Goal: Transaction & Acquisition: Download file/media

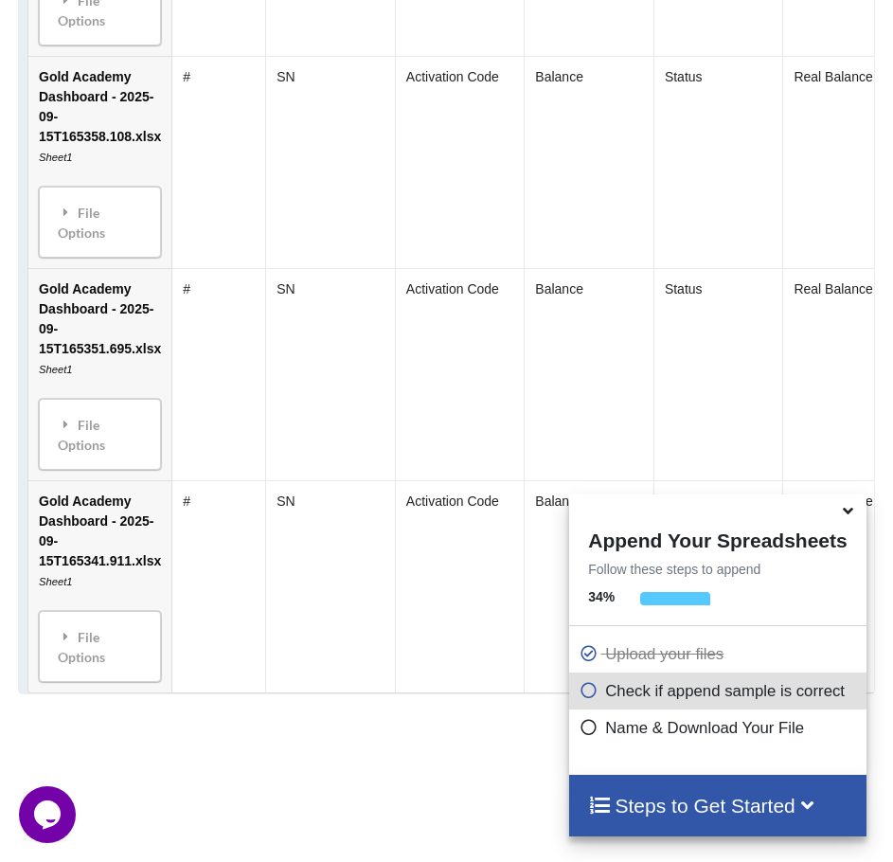
scroll to position [2030, 0]
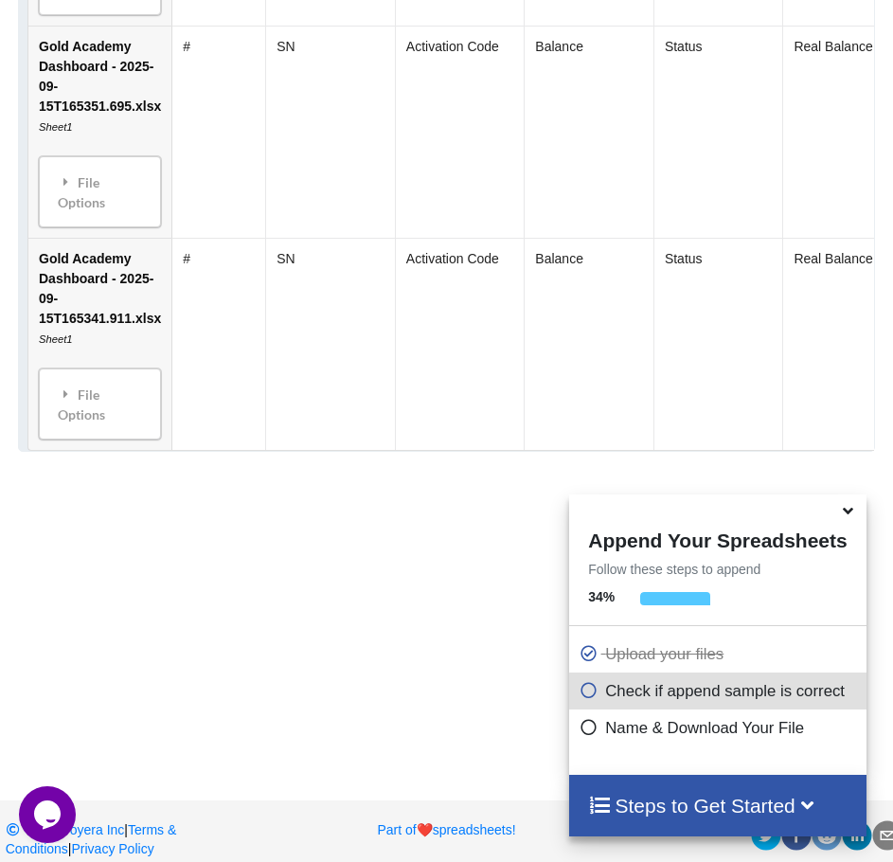
click at [844, 512] on icon at bounding box center [849, 507] width 20 height 17
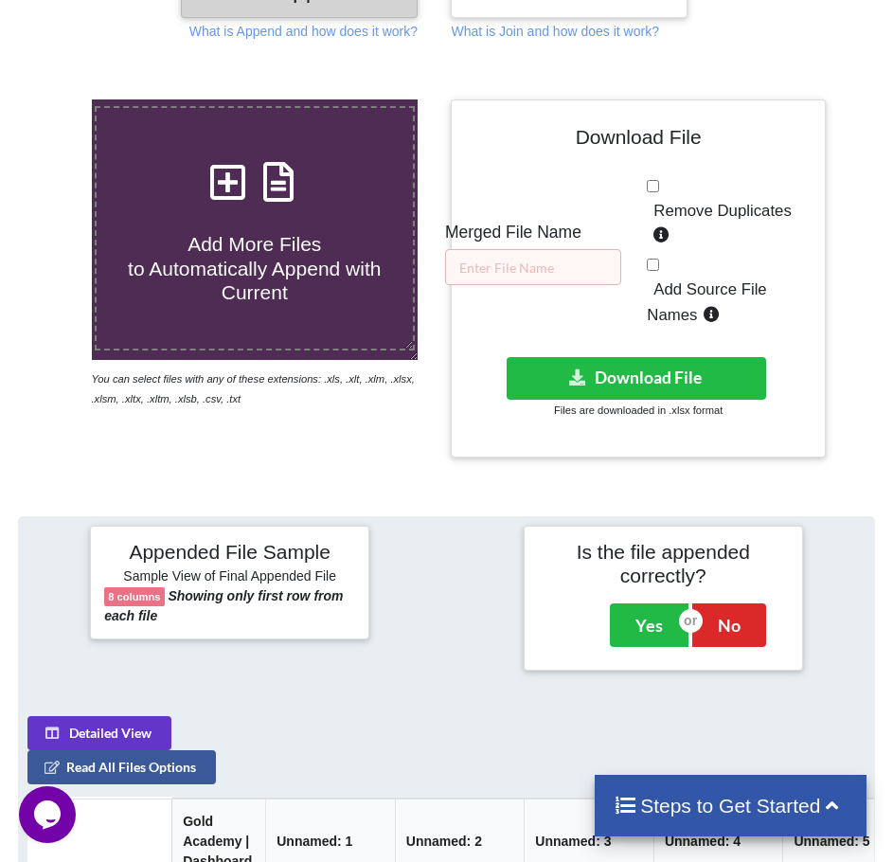
scroll to position [10, 0]
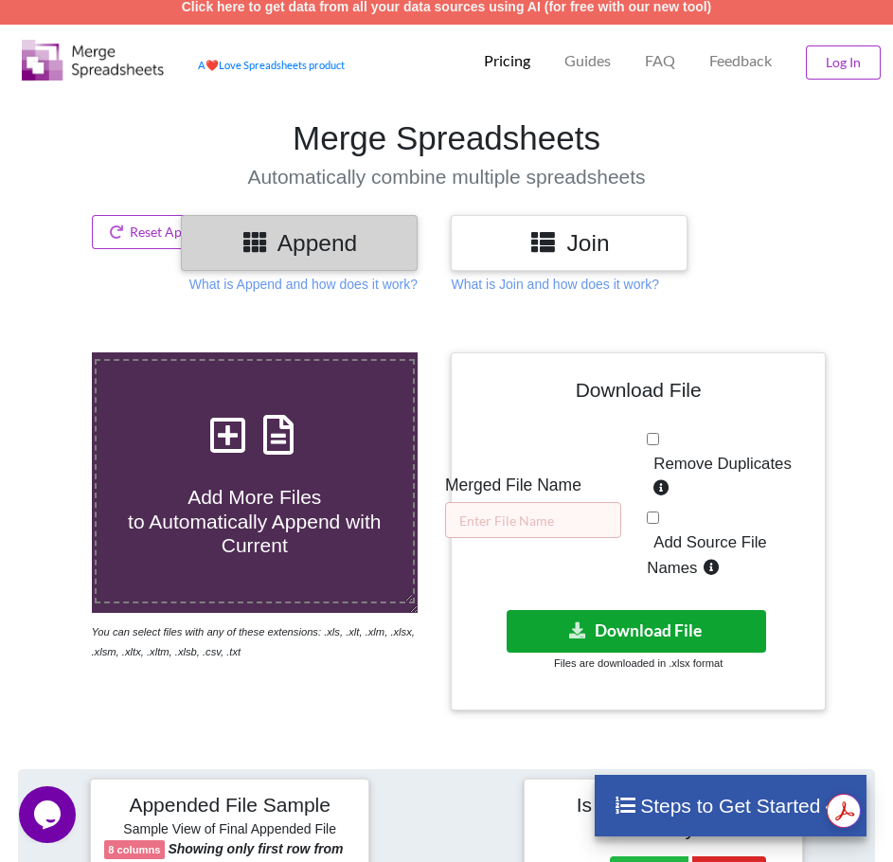
click at [642, 627] on button "Download File" at bounding box center [636, 631] width 259 height 43
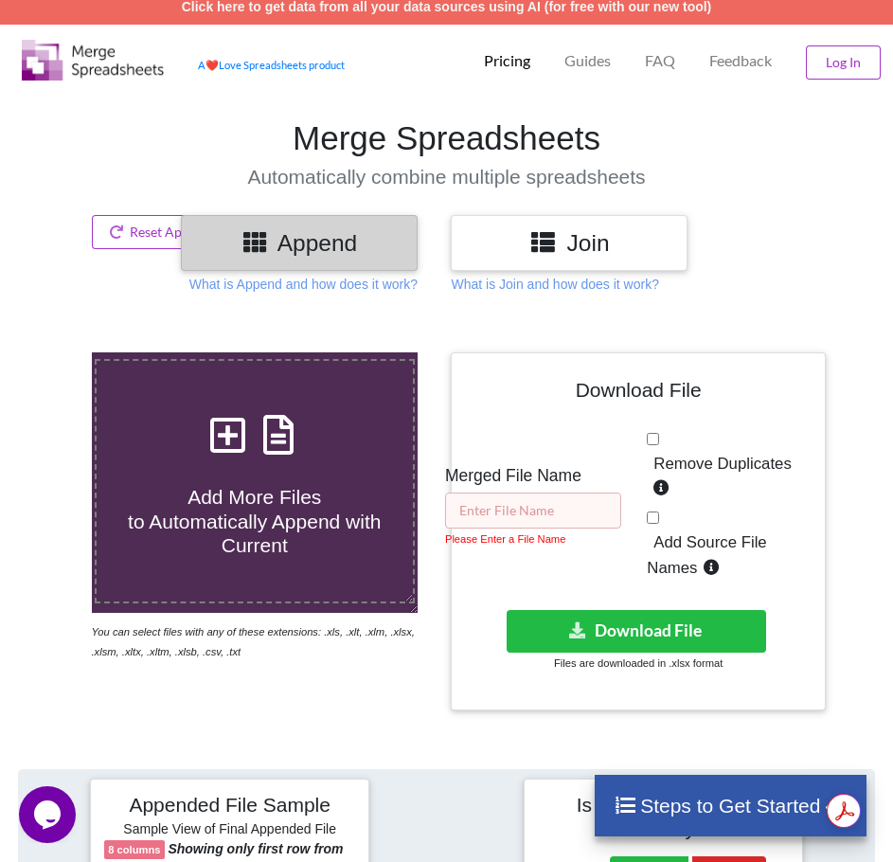
click at [542, 504] on input "text" at bounding box center [533, 510] width 176 height 36
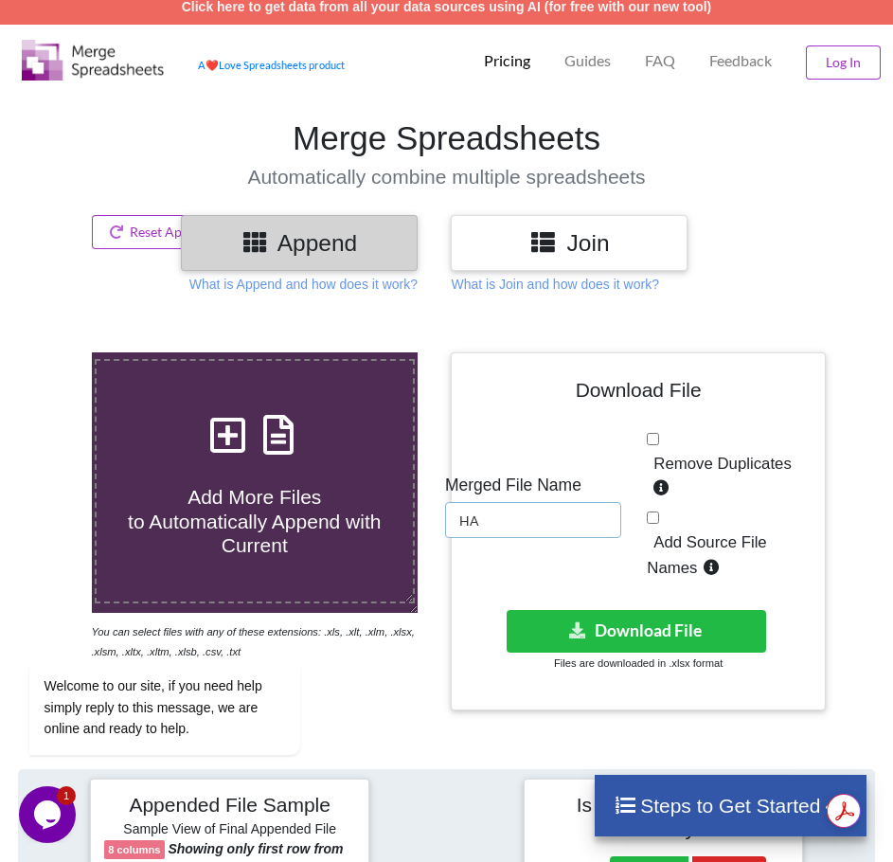
click at [542, 504] on input "HA" at bounding box center [533, 520] width 176 height 36
click at [542, 504] on input "CA" at bounding box center [533, 520] width 176 height 36
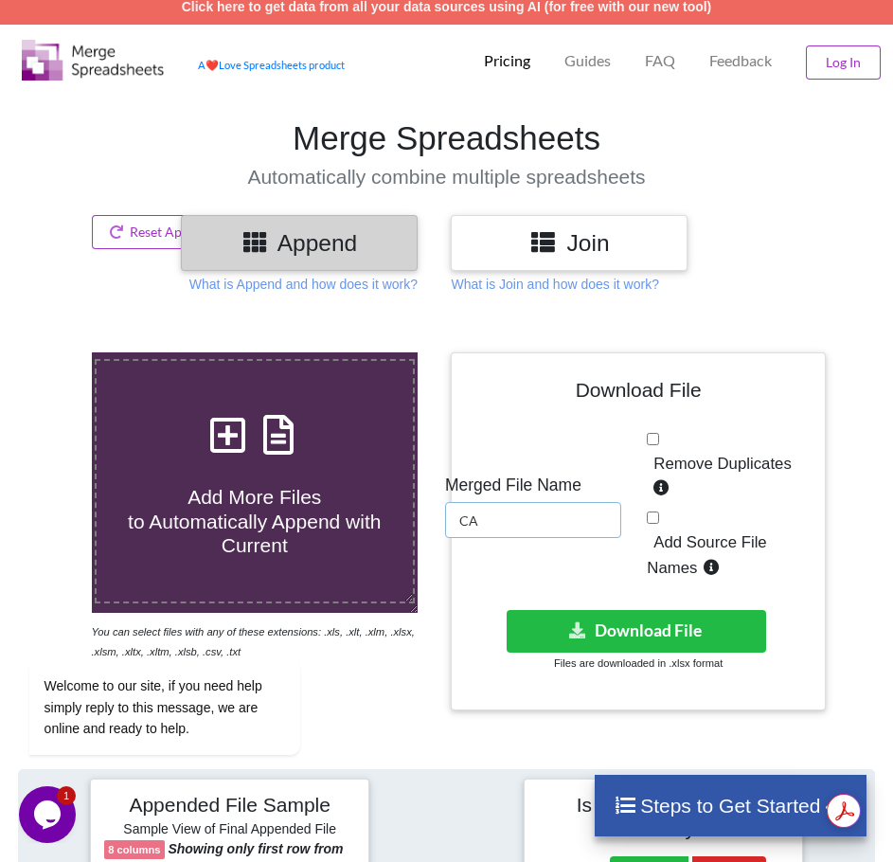
click at [542, 504] on input "CA" at bounding box center [533, 520] width 176 height 36
type input "CARDS"
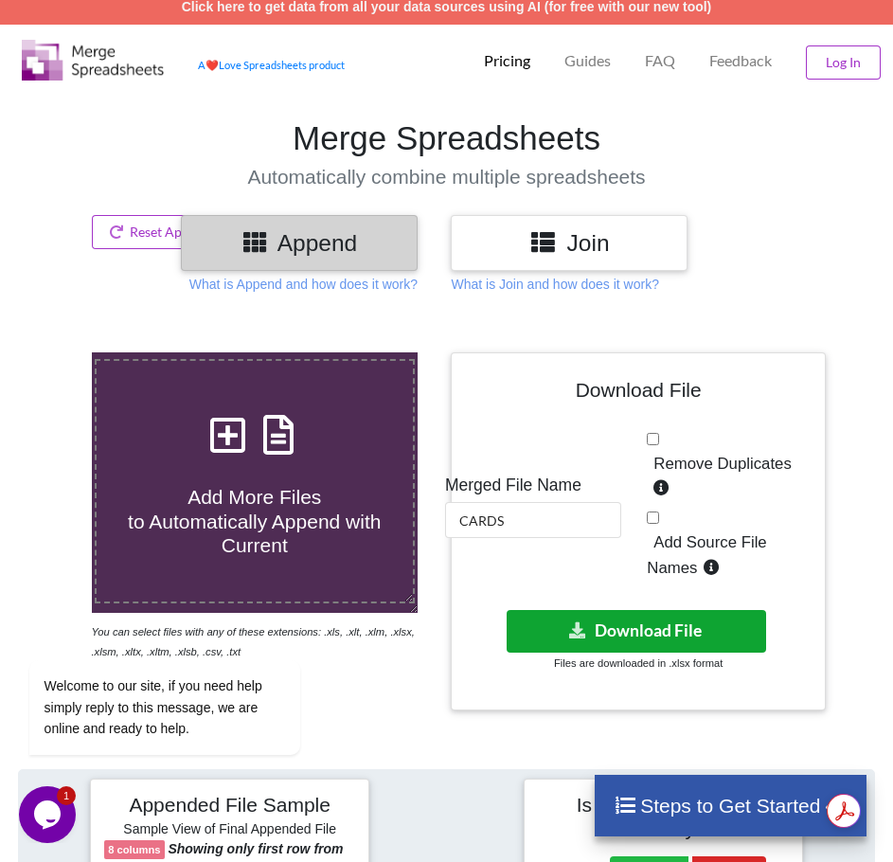
click at [551, 635] on button "Download File" at bounding box center [636, 631] width 259 height 43
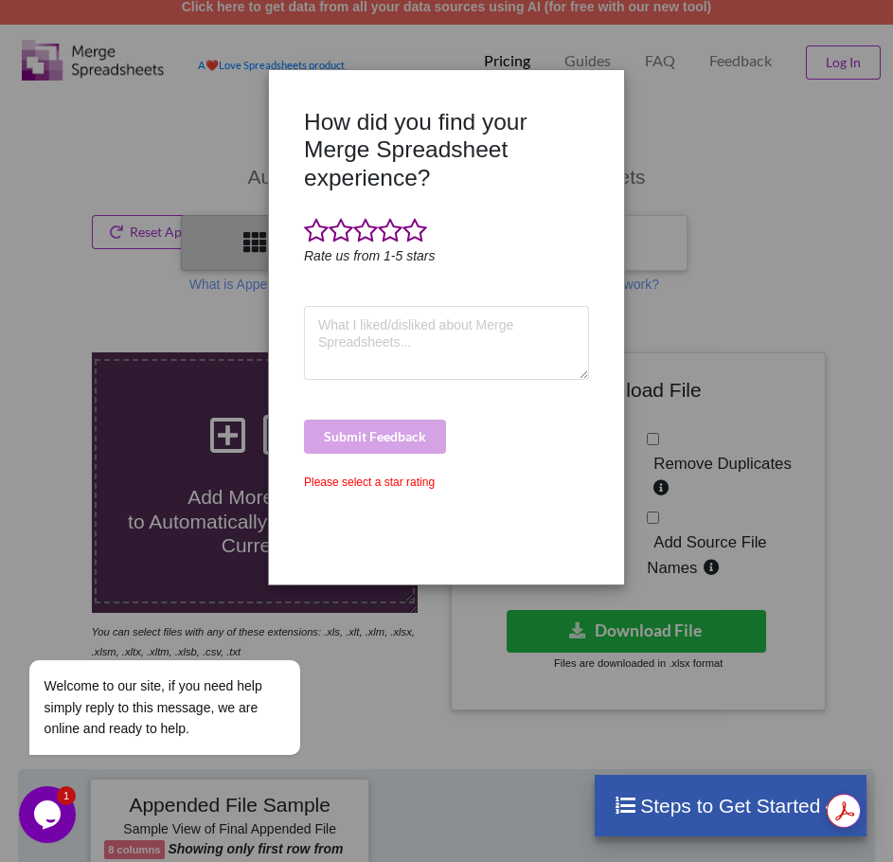
click at [667, 64] on div "How did you find your Merge Spreadsheet experience? Rate us from 1-5 stars Subm…" at bounding box center [446, 431] width 893 height 862
click at [145, 354] on div "How did you find your Merge Spreadsheet experience? Rate us from 1-5 stars Subm…" at bounding box center [446, 431] width 893 height 862
click at [201, 249] on div "How did you find your Merge Spreadsheet experience? Rate us from 1-5 stars Subm…" at bounding box center [446, 431] width 893 height 862
click at [666, 87] on div "How did you find your Merge Spreadsheet experience? Rate us from 1-5 stars Subm…" at bounding box center [446, 431] width 893 height 862
